Goal: Transaction & Acquisition: Purchase product/service

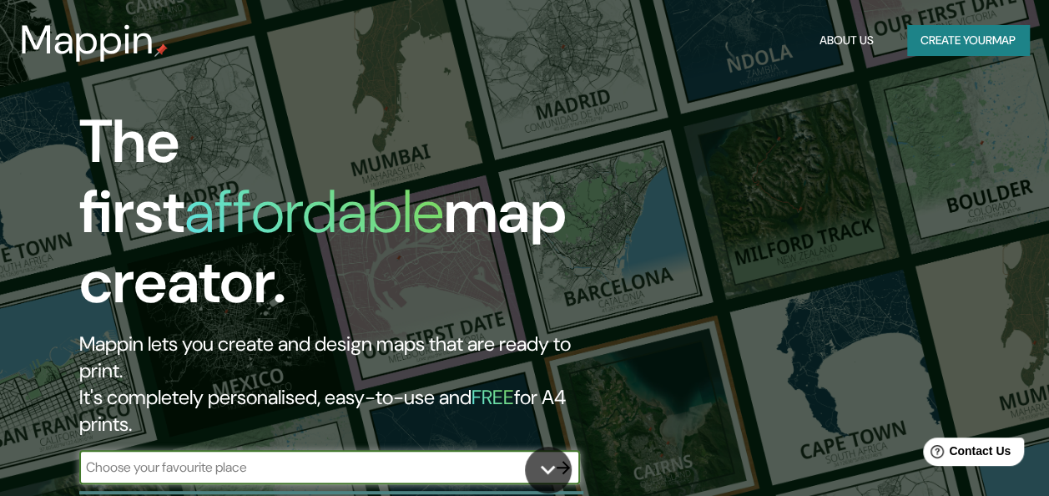
click at [250, 457] on input "text" at bounding box center [312, 466] width 467 height 19
type input "[GEOGRAPHIC_DATA]"
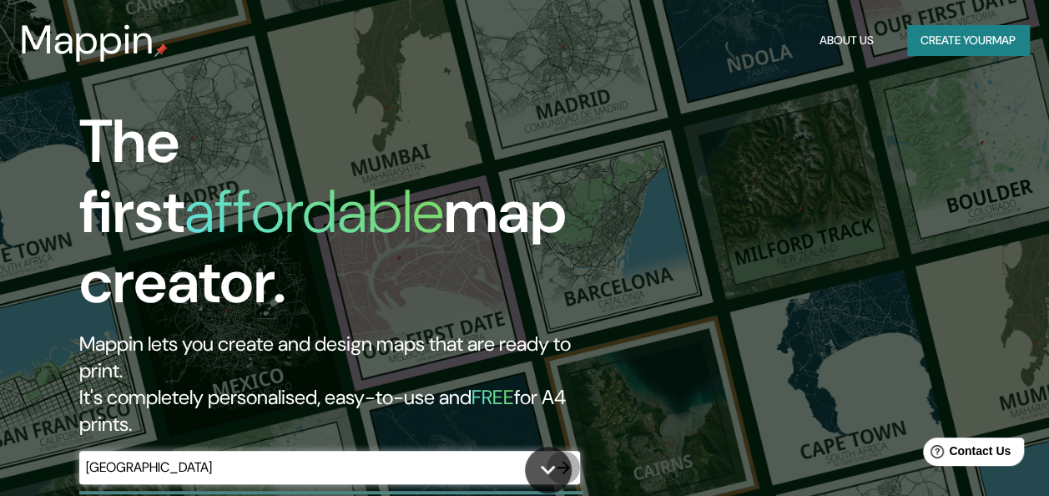
click at [560, 457] on icon "button" at bounding box center [563, 467] width 20 height 20
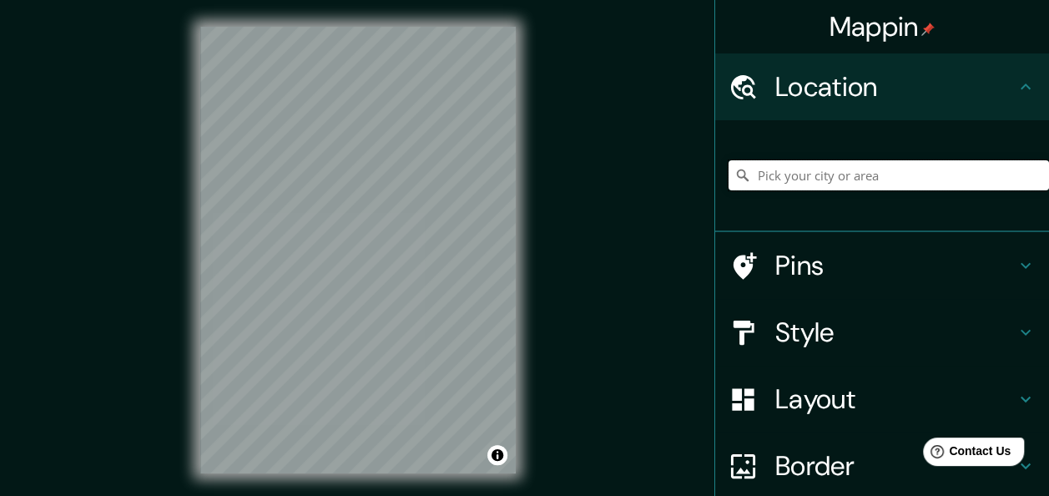
click at [774, 180] on input "Pick your city or area" at bounding box center [888, 175] width 320 height 30
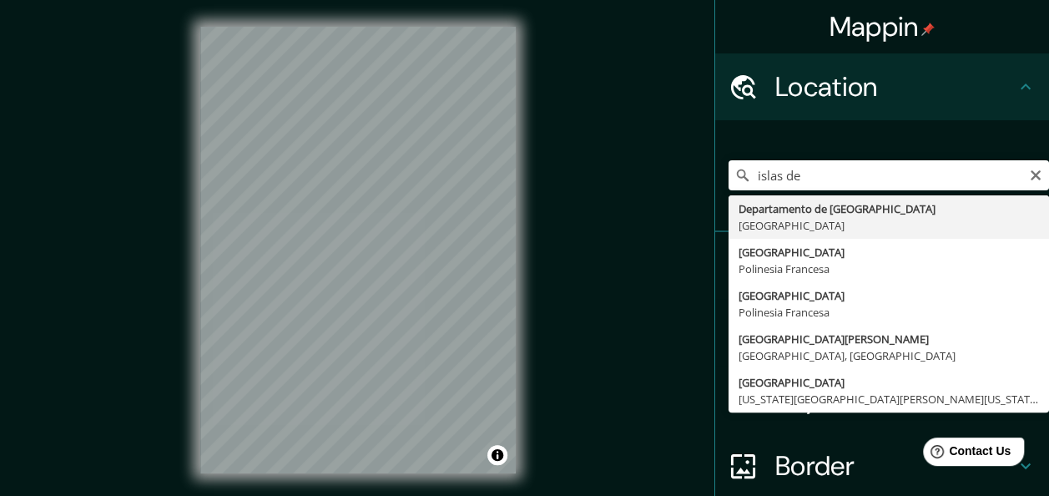
type input "Departamento de [GEOGRAPHIC_DATA], [GEOGRAPHIC_DATA]"
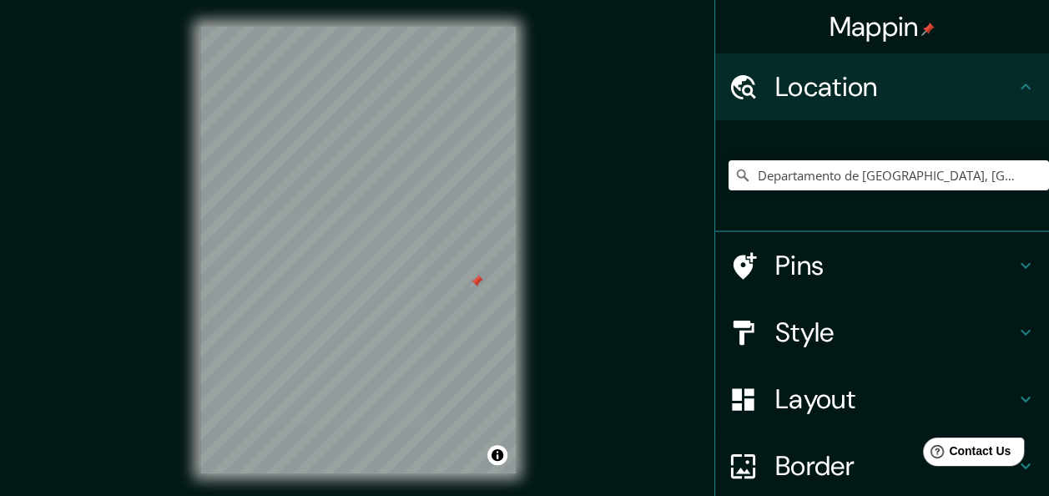
click at [478, 287] on div at bounding box center [476, 281] width 13 height 13
click at [305, 209] on div at bounding box center [307, 210] width 13 height 13
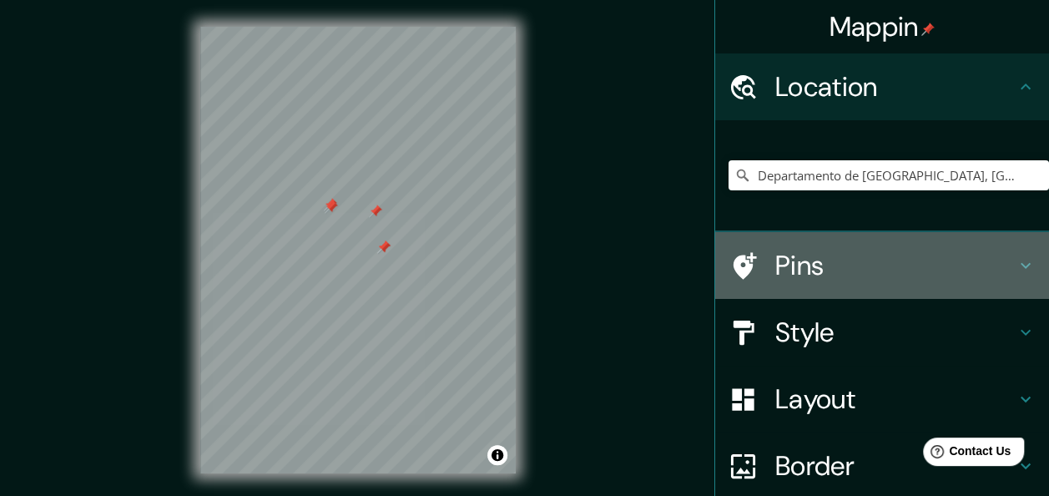
click at [1020, 263] on icon at bounding box center [1025, 266] width 10 height 6
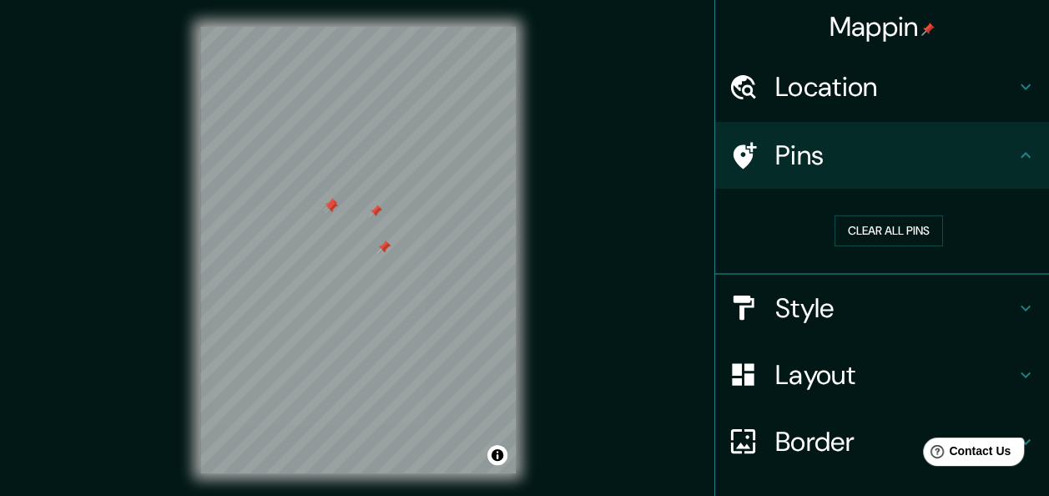
click at [574, 115] on div "Mappin Location Departamento de [GEOGRAPHIC_DATA], [GEOGRAPHIC_DATA] Pins Clear…" at bounding box center [524, 263] width 1049 height 526
click at [868, 229] on button "Clear all pins" at bounding box center [888, 230] width 108 height 31
click at [854, 229] on button "Clear all pins" at bounding box center [888, 230] width 108 height 31
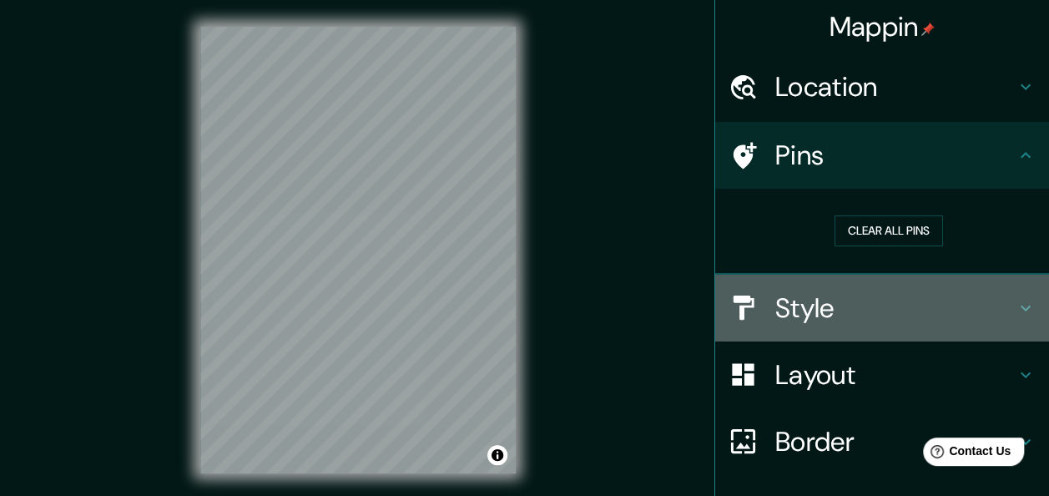
click at [812, 314] on h4 "Style" at bounding box center [895, 307] width 240 height 33
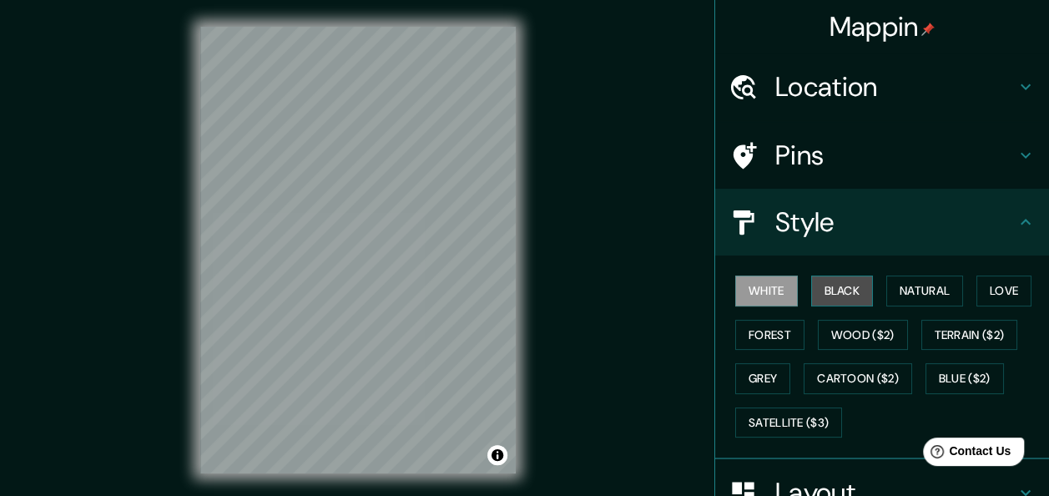
click at [823, 289] on button "Black" at bounding box center [842, 290] width 63 height 31
click at [769, 290] on button "White" at bounding box center [766, 290] width 63 height 31
click at [894, 290] on button "Natural" at bounding box center [924, 290] width 77 height 31
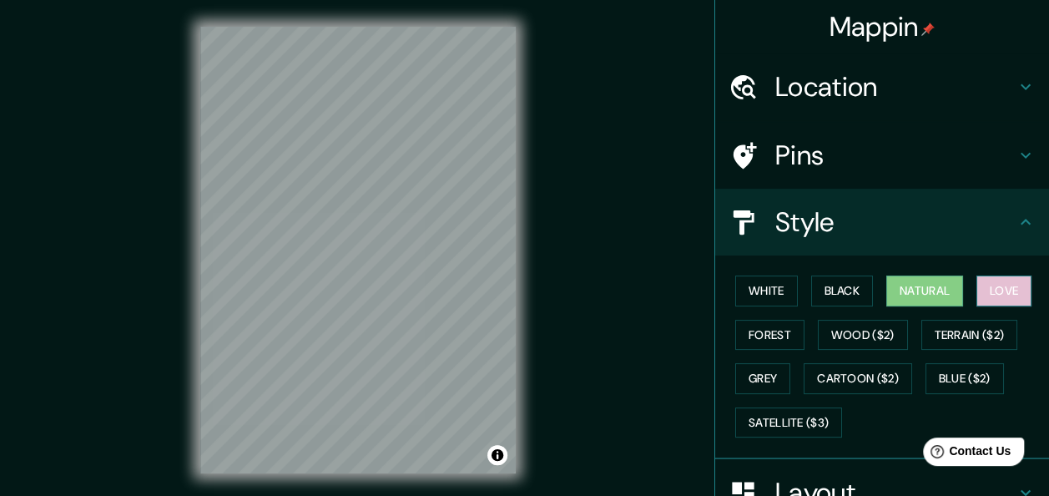
click at [983, 290] on button "Love" at bounding box center [1003, 290] width 55 height 31
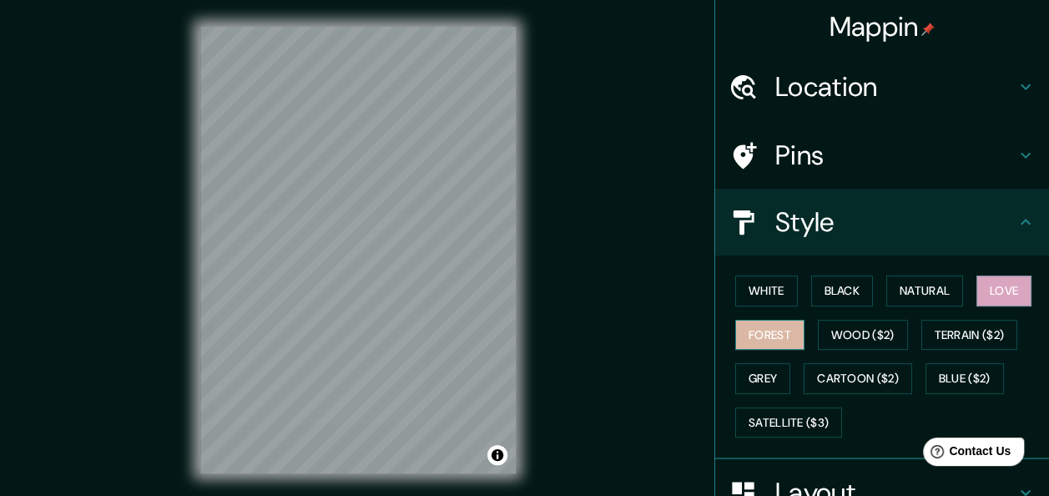
click at [769, 335] on button "Forest" at bounding box center [769, 335] width 69 height 31
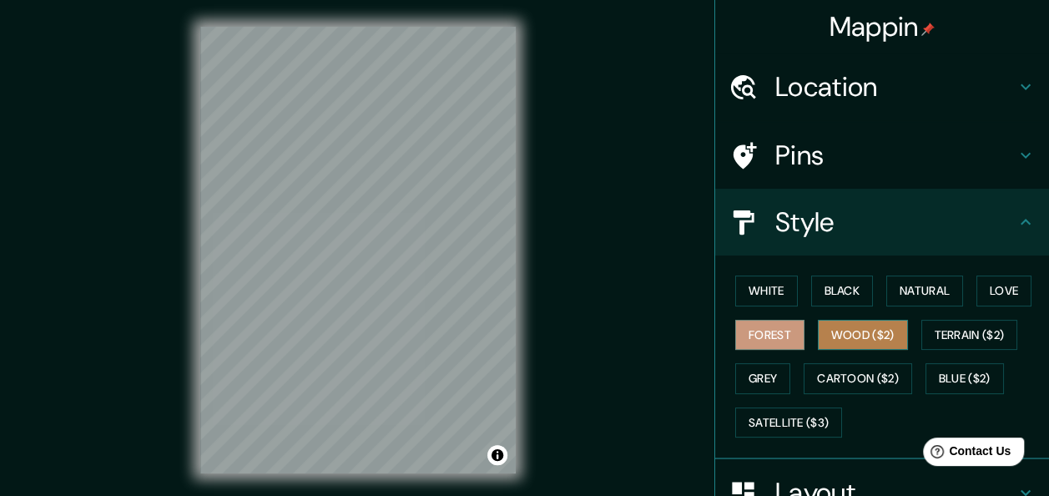
click at [852, 335] on button "Wood ($2)" at bounding box center [863, 335] width 90 height 31
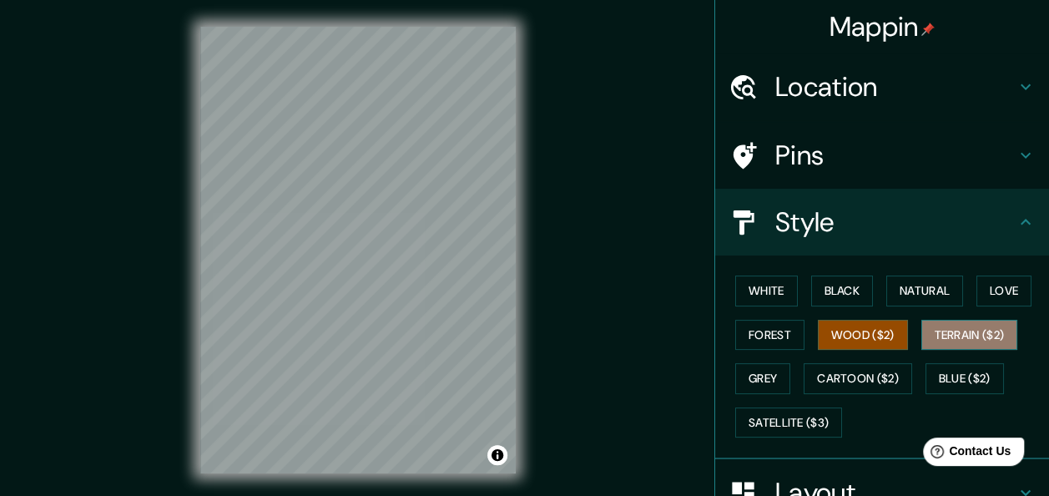
click at [993, 336] on button "Terrain ($2)" at bounding box center [969, 335] width 97 height 31
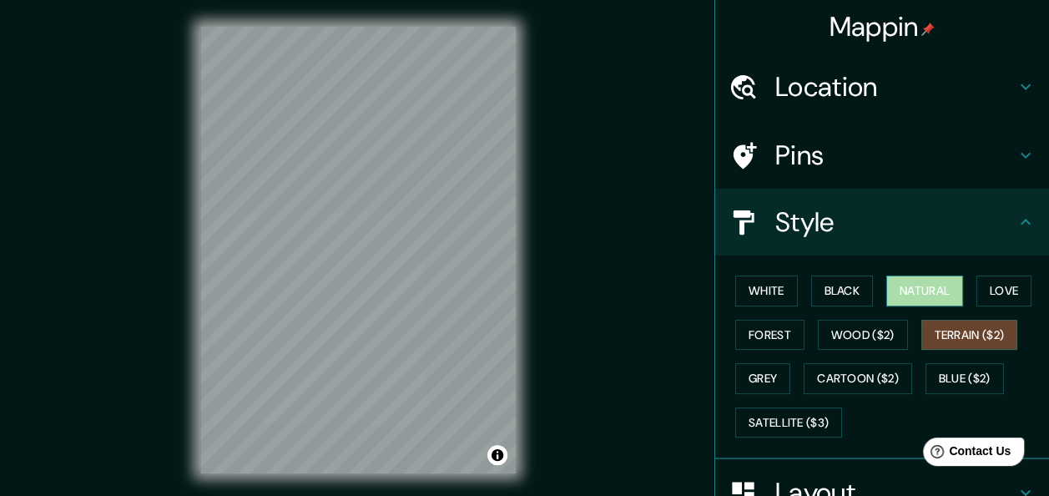
click at [918, 288] on button "Natural" at bounding box center [924, 290] width 77 height 31
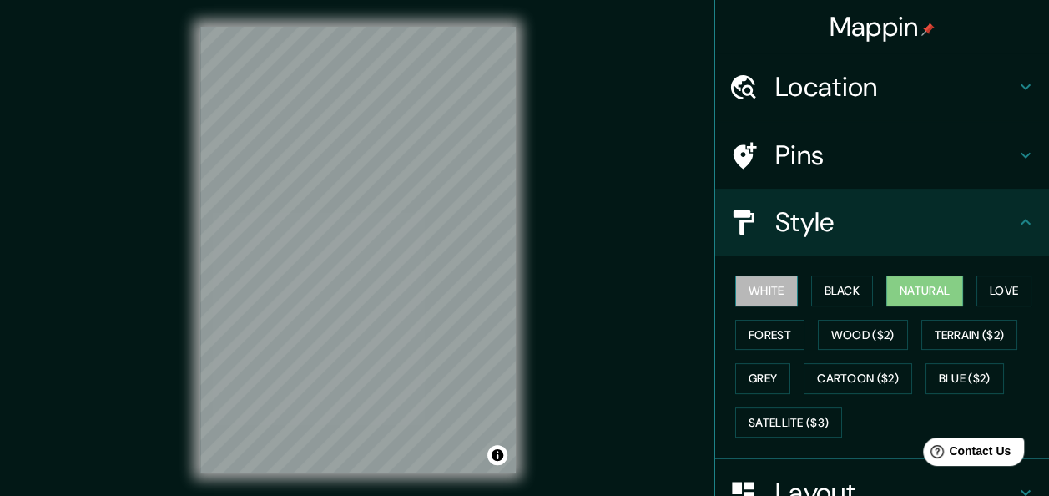
click at [755, 285] on button "White" at bounding box center [766, 290] width 63 height 31
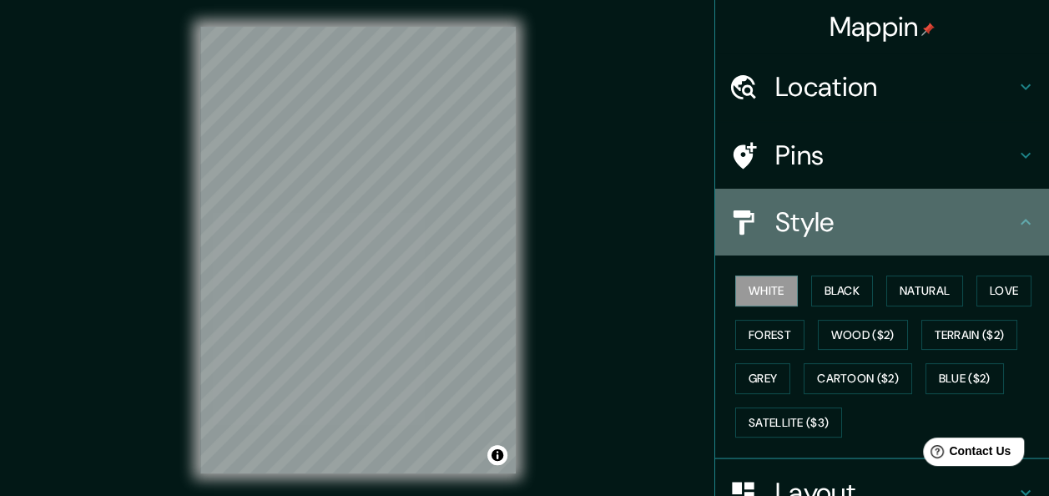
click at [1015, 215] on icon at bounding box center [1025, 222] width 20 height 20
click at [1015, 222] on icon at bounding box center [1025, 222] width 20 height 20
click at [1015, 220] on icon at bounding box center [1025, 222] width 20 height 20
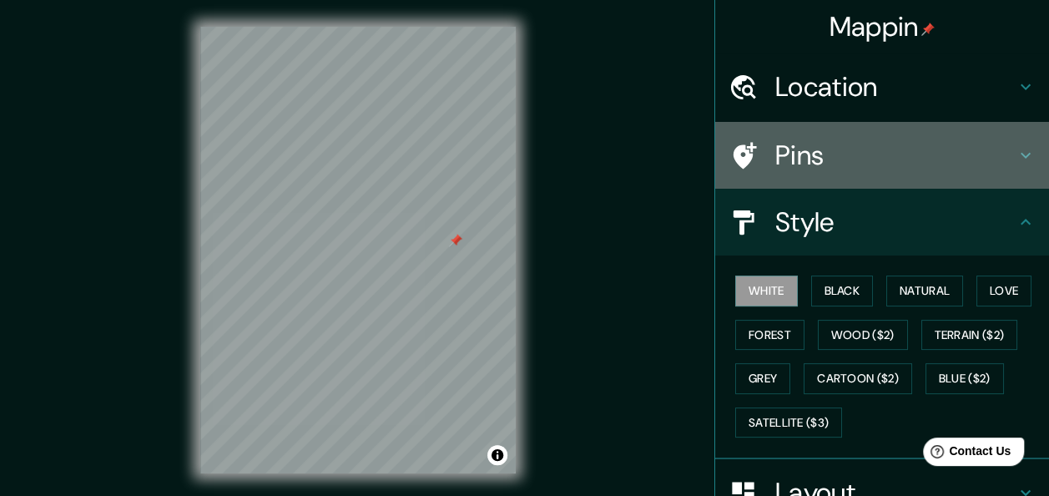
click at [1015, 154] on icon at bounding box center [1025, 155] width 20 height 20
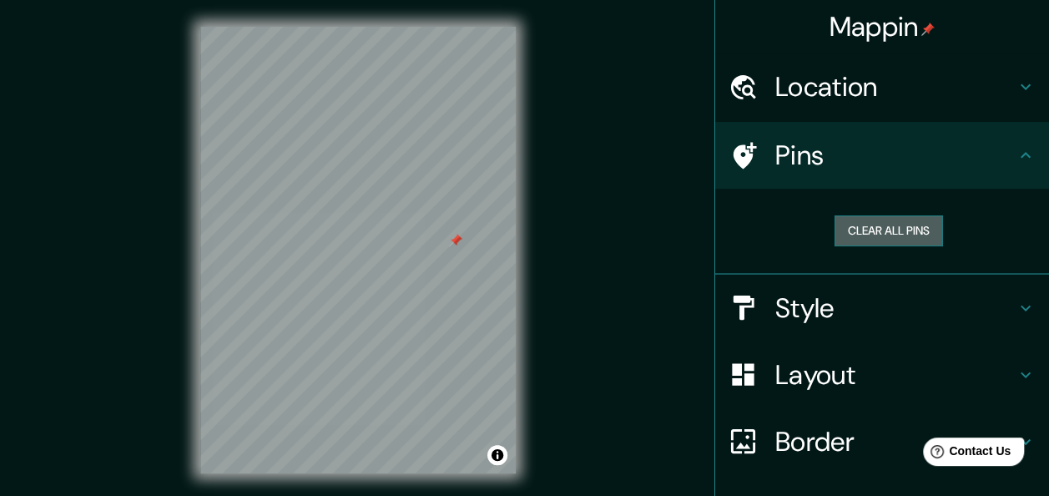
click at [879, 227] on button "Clear all pins" at bounding box center [888, 230] width 108 height 31
click at [165, 391] on div "Mappin Location Departamento de [GEOGRAPHIC_DATA], [GEOGRAPHIC_DATA] Pins Clear…" at bounding box center [524, 263] width 1049 height 526
